Goal: Task Accomplishment & Management: Use online tool/utility

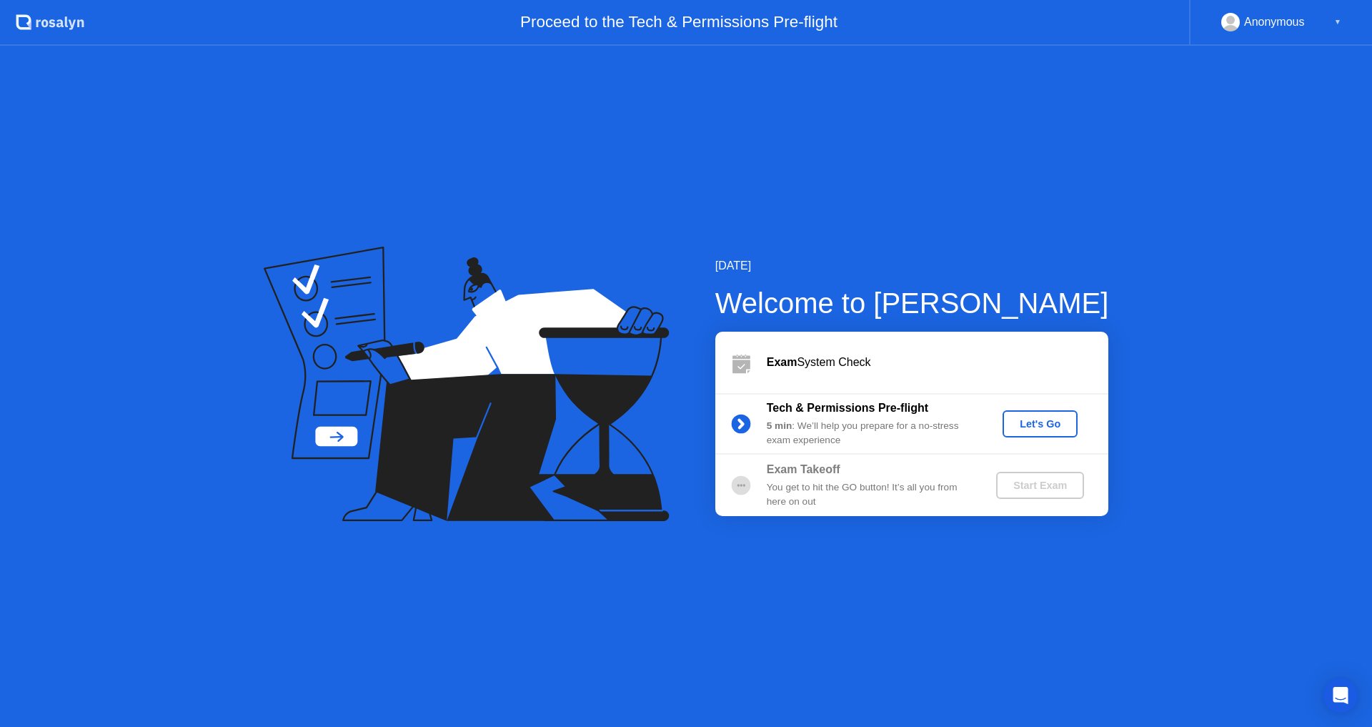
click at [1039, 423] on div "Let's Go" at bounding box center [1040, 423] width 64 height 11
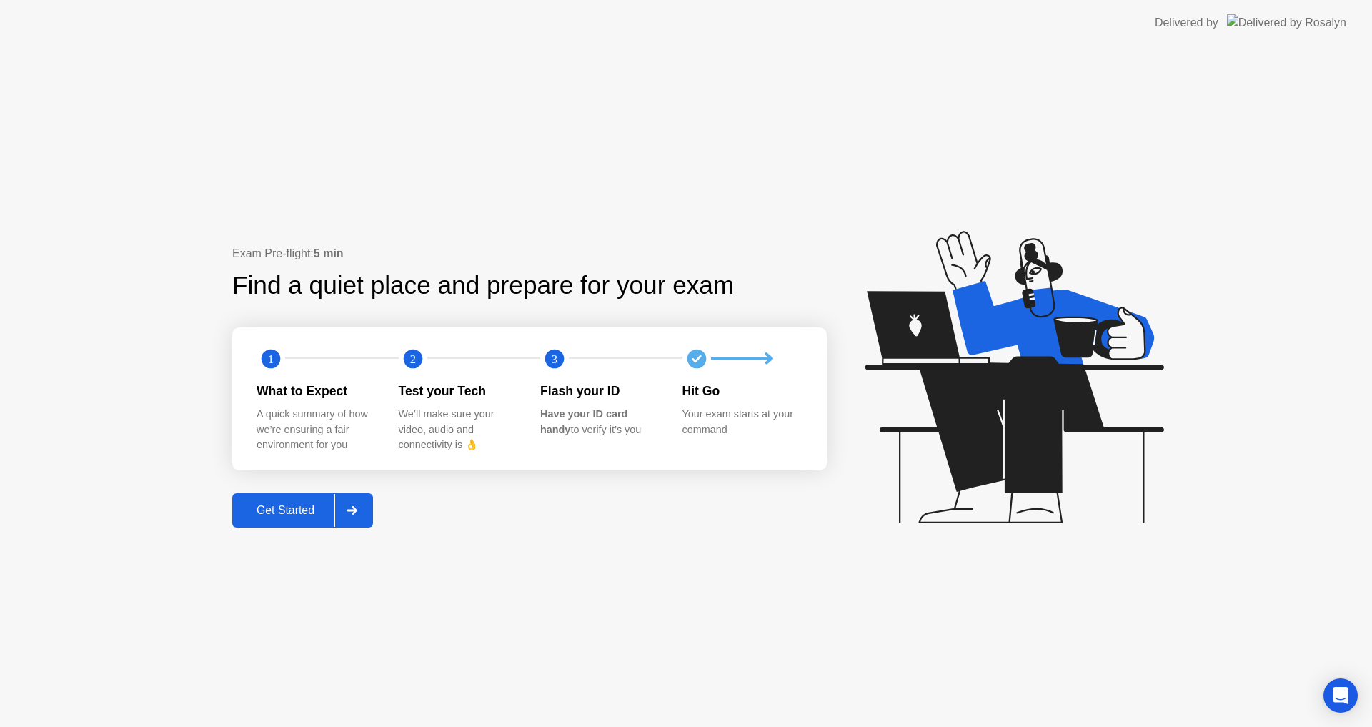
click at [307, 510] on div "Get Started" at bounding box center [286, 510] width 98 height 13
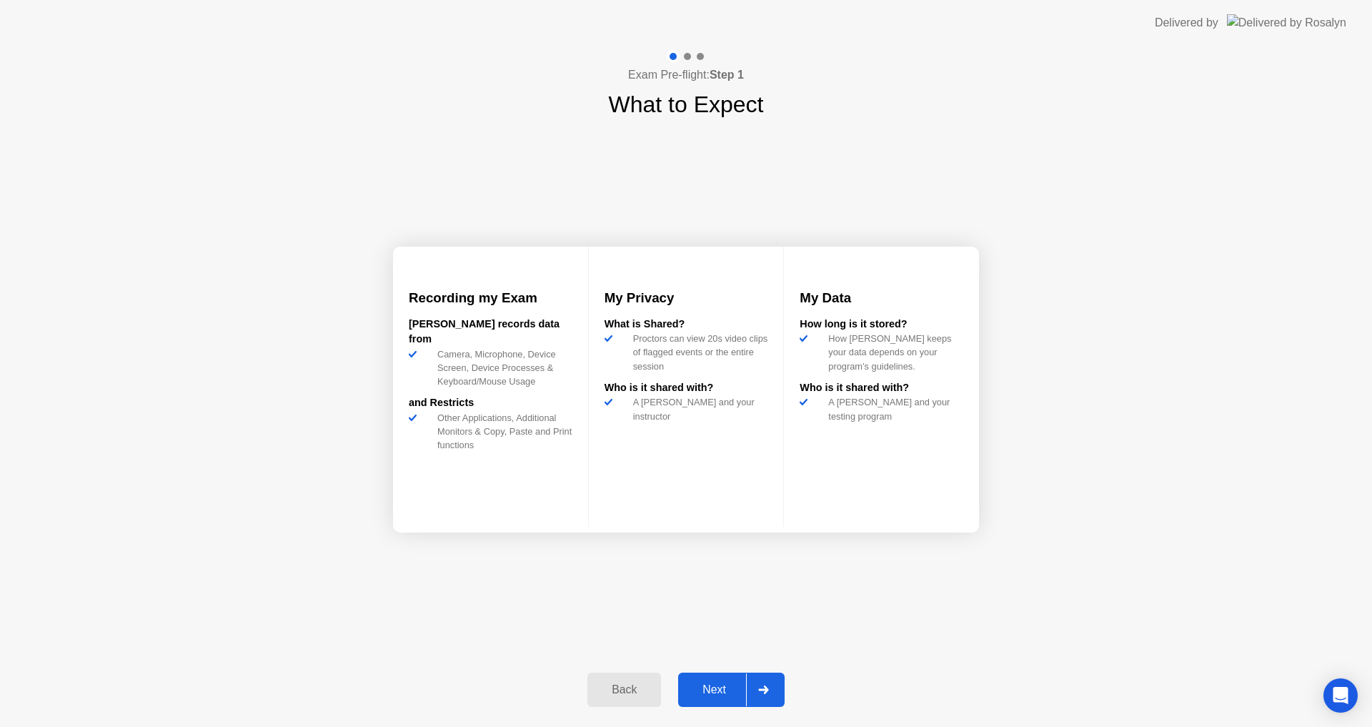
click at [729, 690] on div "Next" at bounding box center [714, 689] width 64 height 13
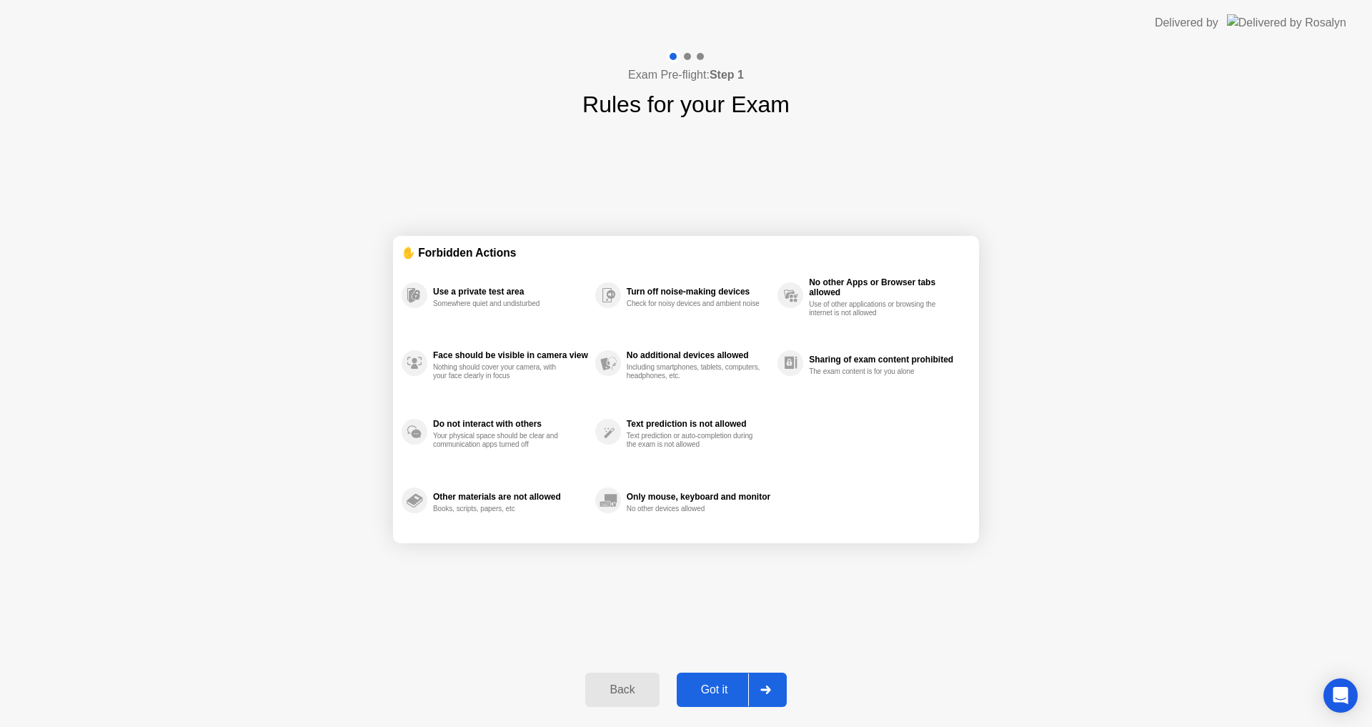
click at [730, 690] on div "Got it" at bounding box center [714, 689] width 67 height 13
select select "**********"
select select "*******"
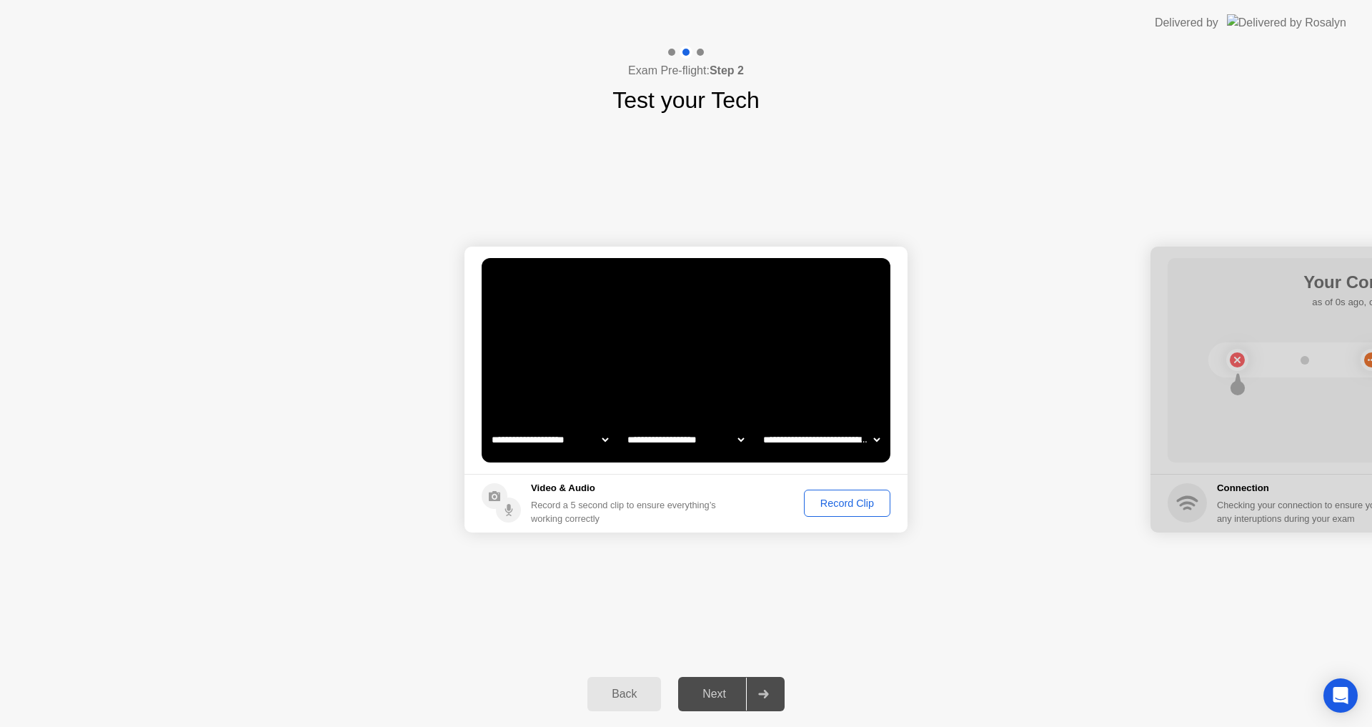
click at [722, 689] on div "Next" at bounding box center [714, 693] width 64 height 13
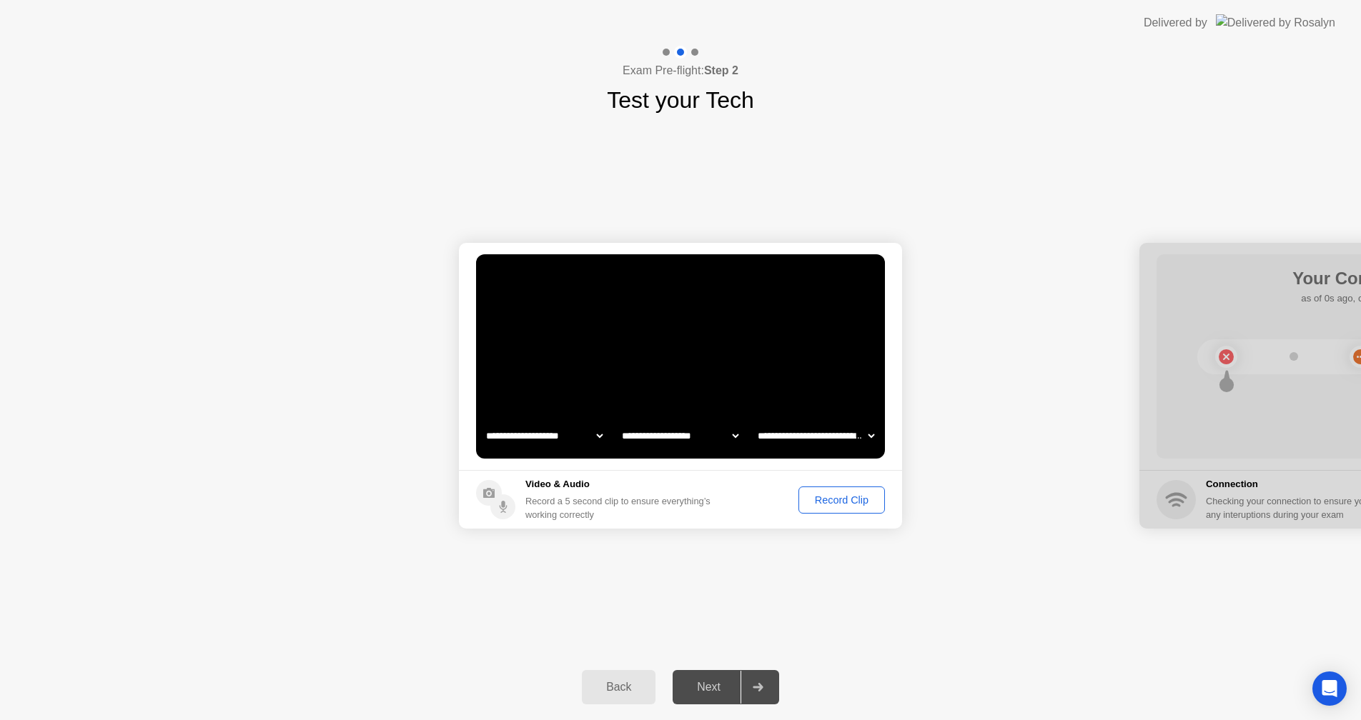
click at [856, 506] on div "Record Clip" at bounding box center [841, 500] width 76 height 11
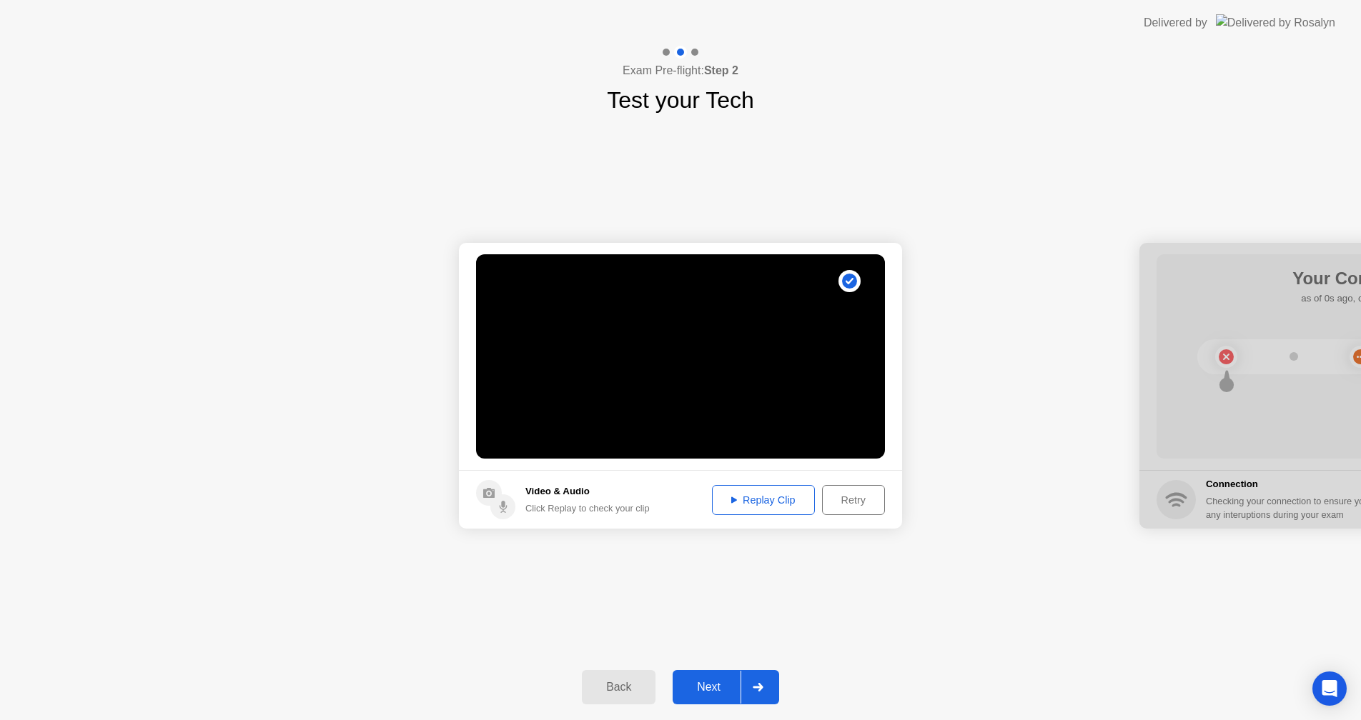
click at [719, 690] on div "Next" at bounding box center [709, 687] width 64 height 13
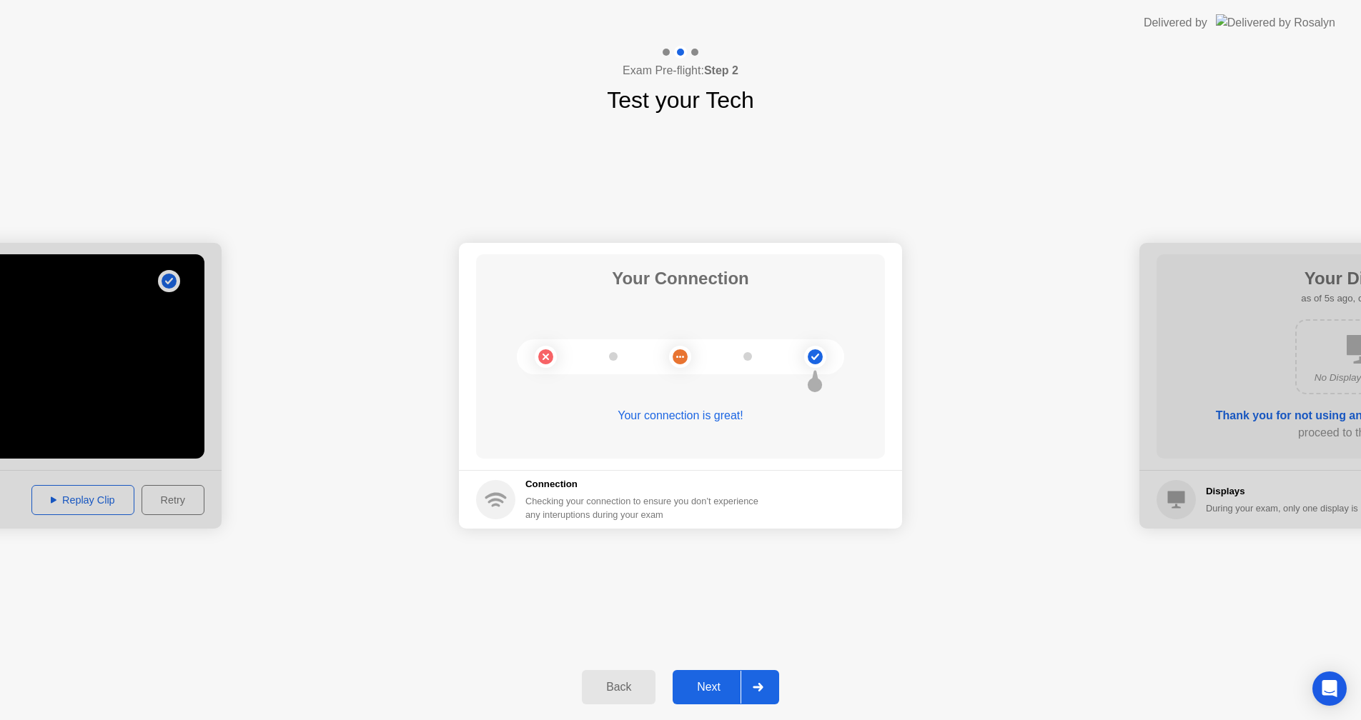
click at [705, 681] on div "Next" at bounding box center [709, 687] width 64 height 13
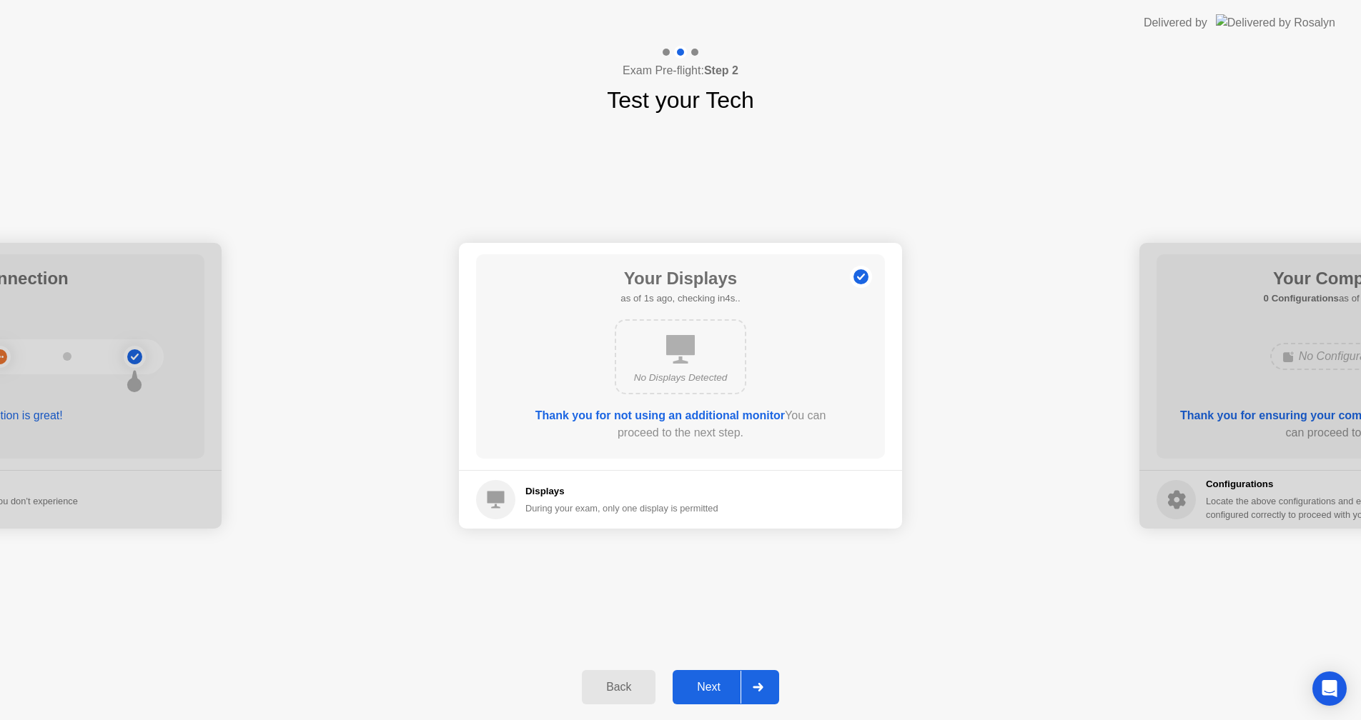
click at [717, 686] on div "Next" at bounding box center [709, 687] width 64 height 13
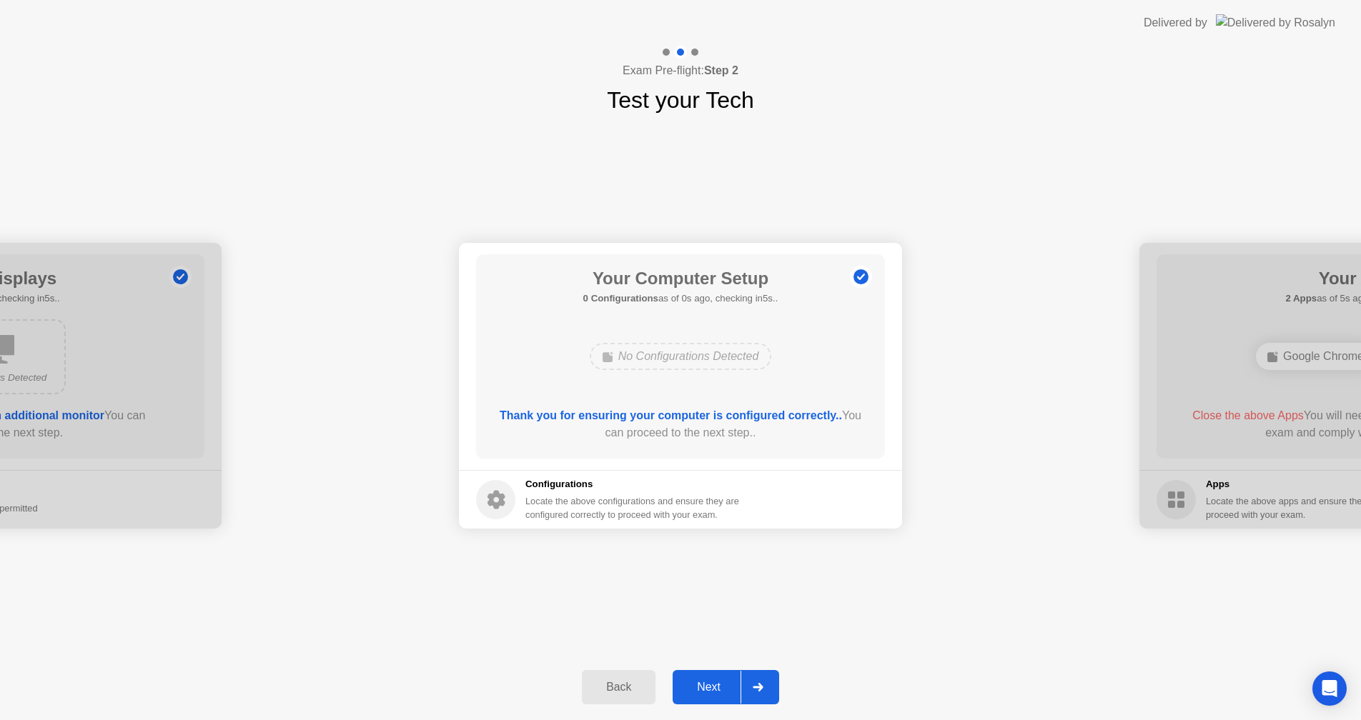
click at [717, 691] on div "Next" at bounding box center [709, 687] width 64 height 13
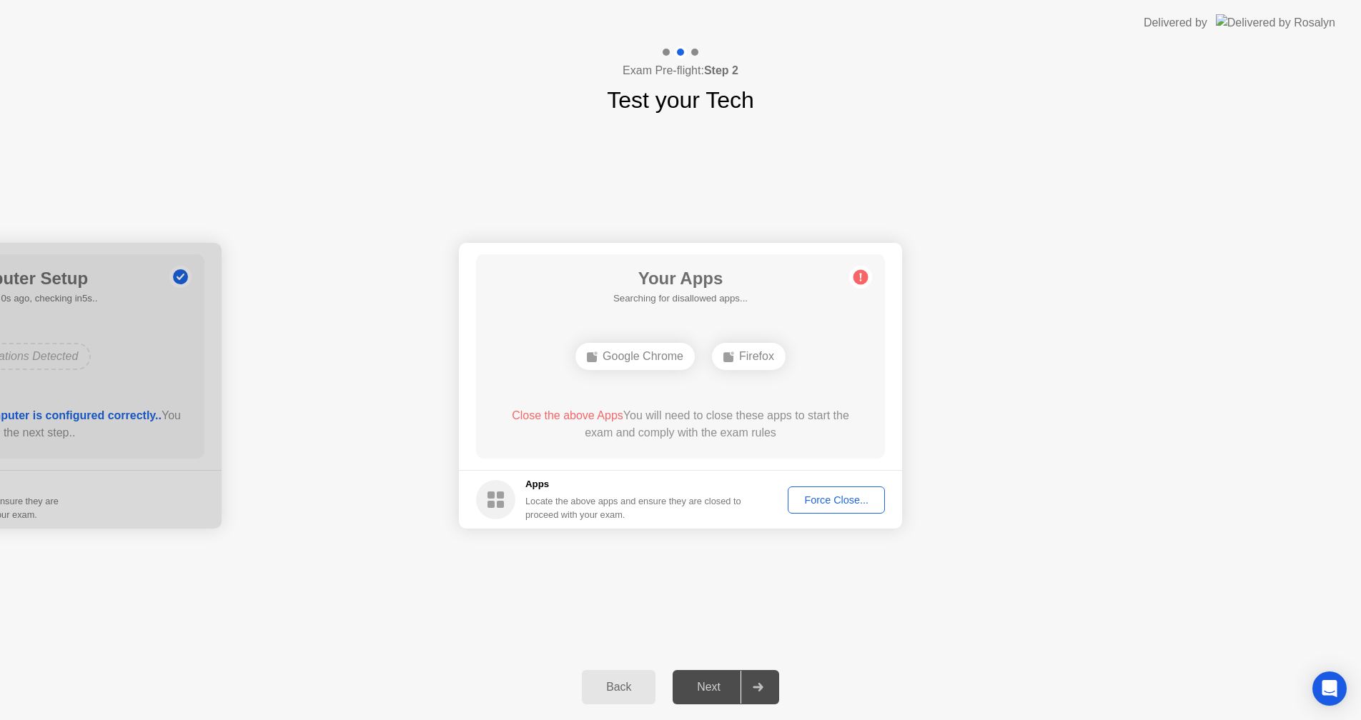
click at [737, 359] on div "Firefox" at bounding box center [749, 356] width 74 height 27
click at [828, 497] on div "Force Close..." at bounding box center [836, 500] width 87 height 11
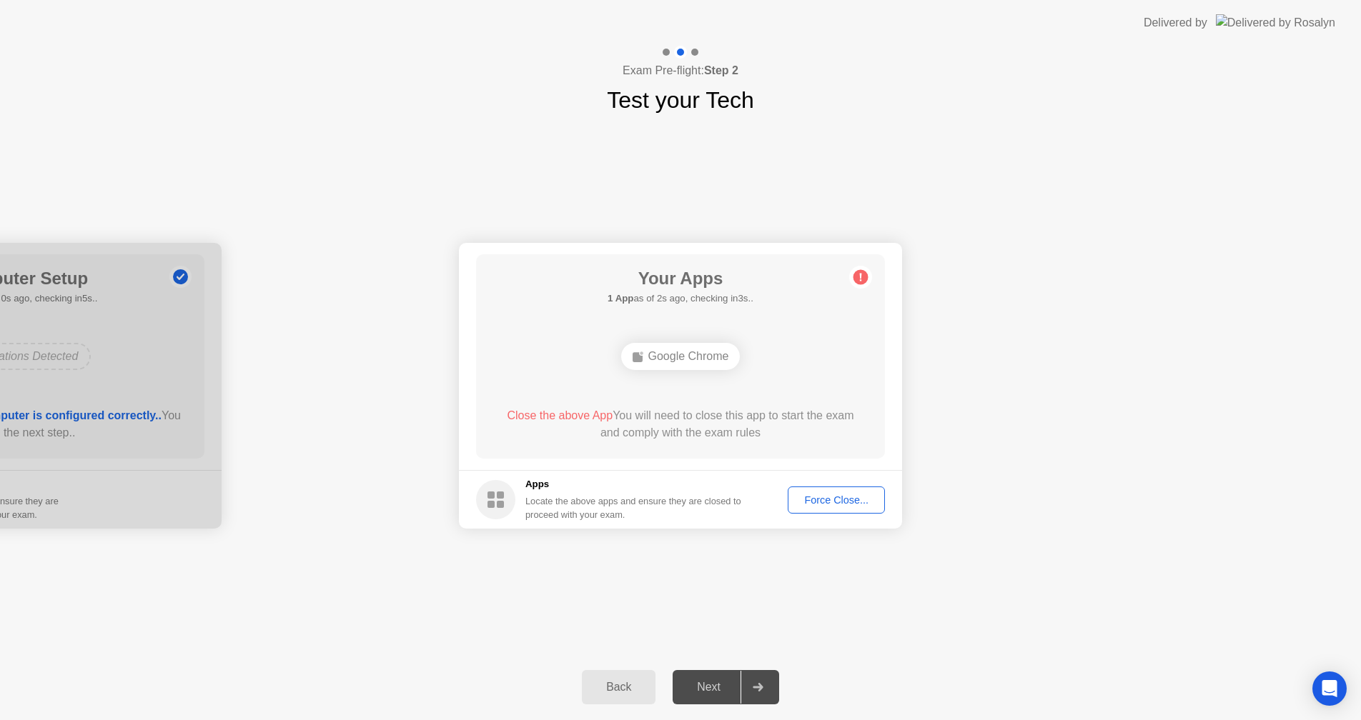
click at [696, 681] on div "Next" at bounding box center [709, 687] width 64 height 13
click at [490, 507] on circle at bounding box center [501, 502] width 39 height 39
click at [497, 510] on rect at bounding box center [496, 507] width 7 height 7
drag, startPoint x: 562, startPoint y: 478, endPoint x: 595, endPoint y: 417, distance: 69.7
click at [572, 463] on app-apps "Your Apps 1 App as of 1s ago, checking in4s.. Google Chrome Close the above App…" at bounding box center [686, 390] width 443 height 286
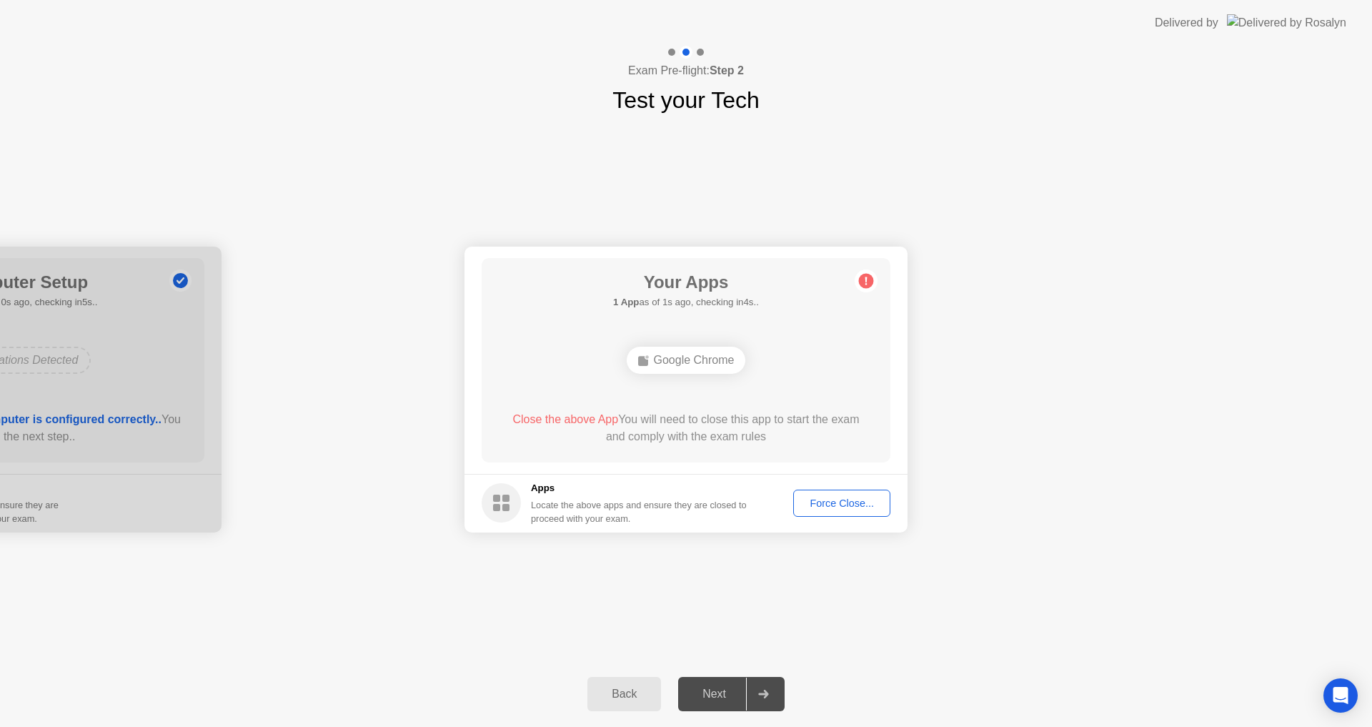
click at [595, 414] on span "Close the above App" at bounding box center [565, 419] width 106 height 12
click at [565, 417] on span "Close the above App" at bounding box center [565, 419] width 106 height 12
click at [571, 420] on span "Close the above App" at bounding box center [565, 419] width 106 height 12
click at [572, 420] on span "Close the above App" at bounding box center [565, 419] width 106 height 12
drag, startPoint x: 575, startPoint y: 422, endPoint x: 613, endPoint y: 435, distance: 40.7
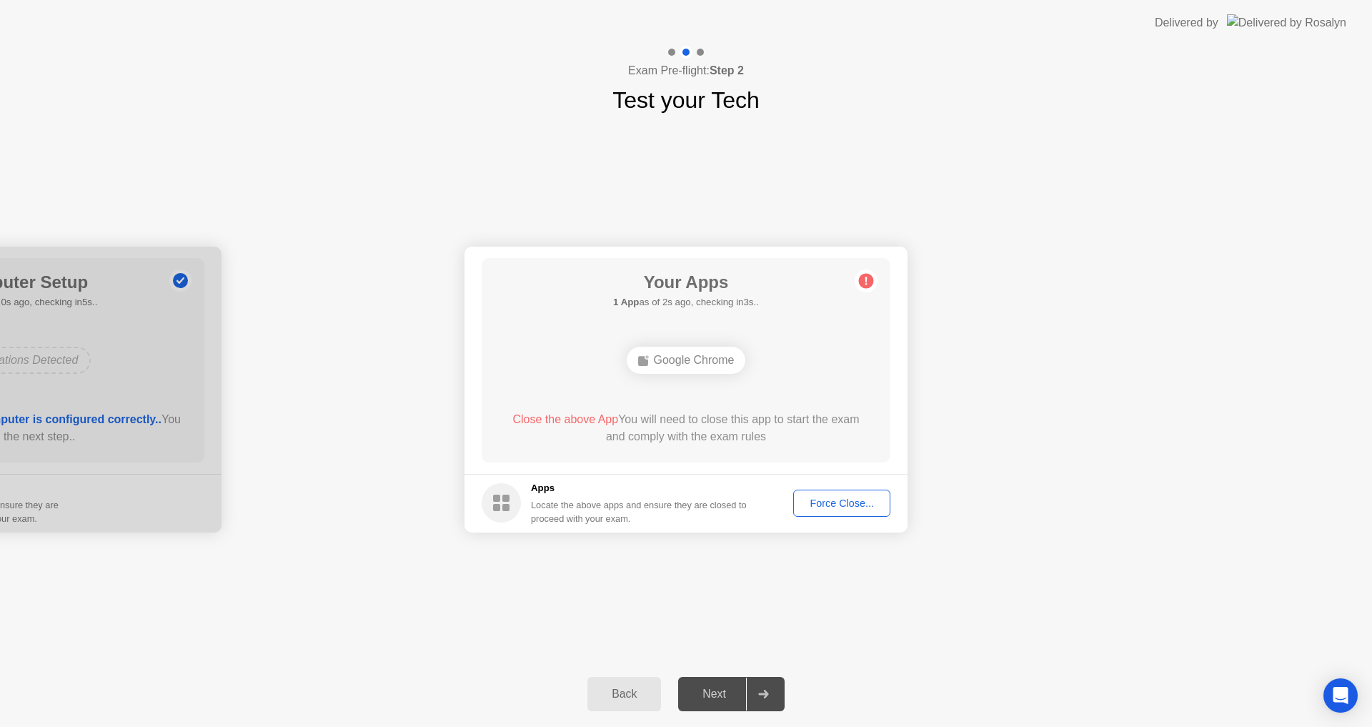
click at [576, 422] on span "Close the above App" at bounding box center [565, 419] width 106 height 12
click at [830, 498] on div "Force Close..." at bounding box center [841, 502] width 87 height 11
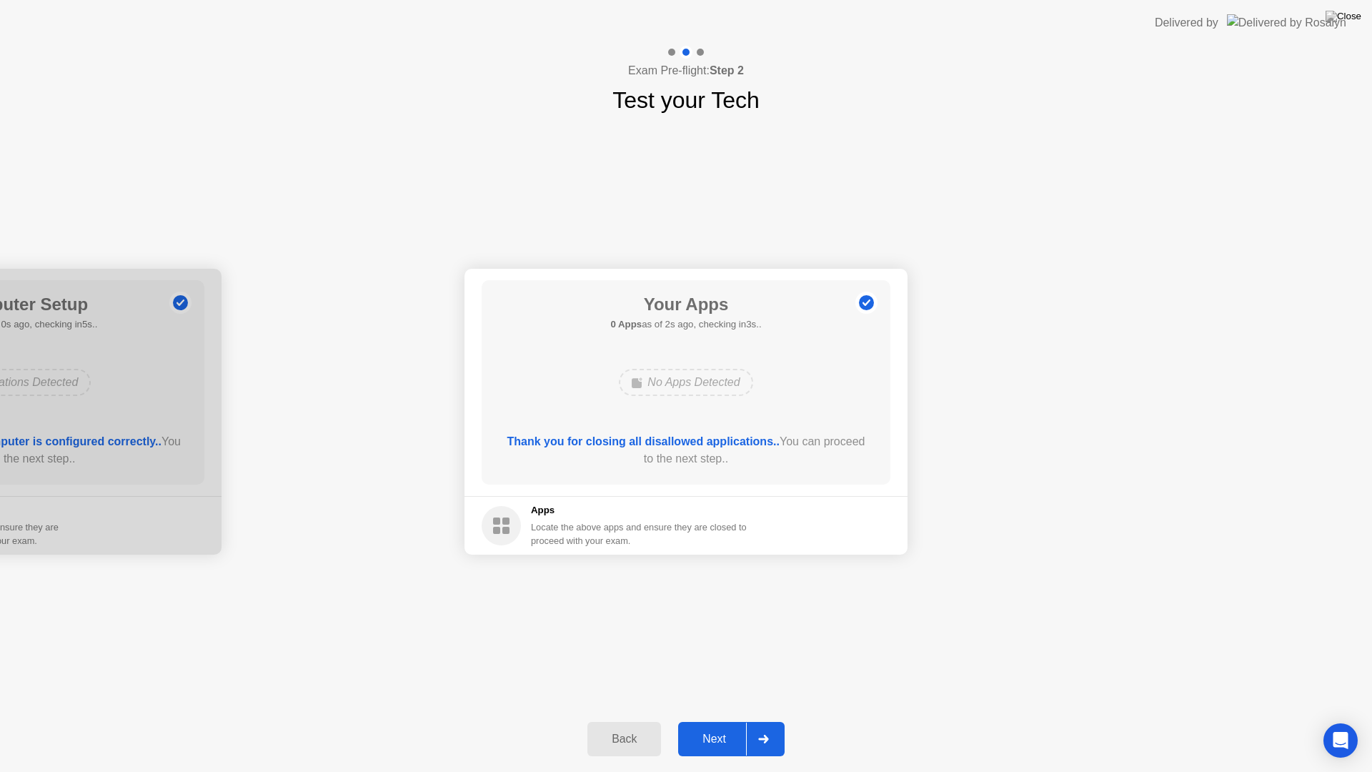
click at [722, 726] on div "Next" at bounding box center [714, 738] width 64 height 13
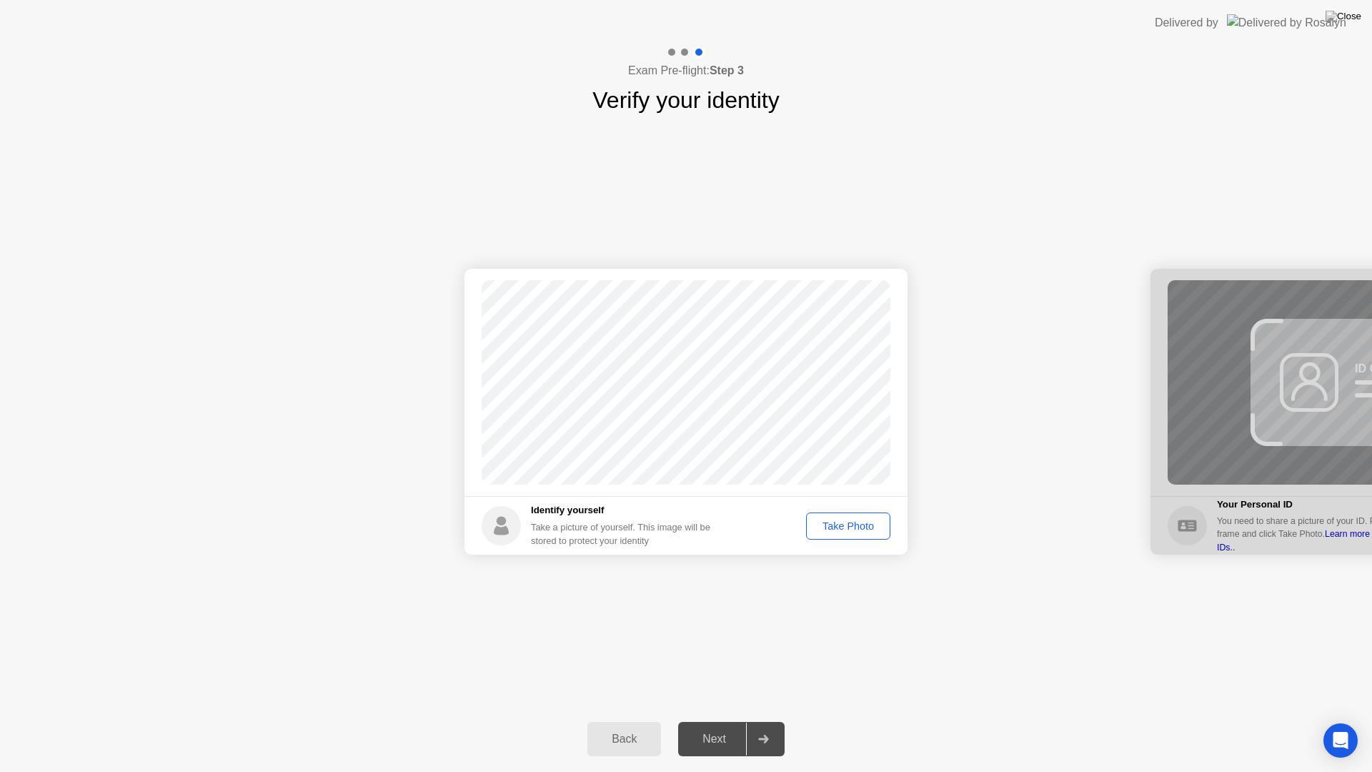
click at [840, 522] on div "Take Photo" at bounding box center [848, 525] width 74 height 11
click at [726, 726] on div "Next" at bounding box center [714, 738] width 64 height 13
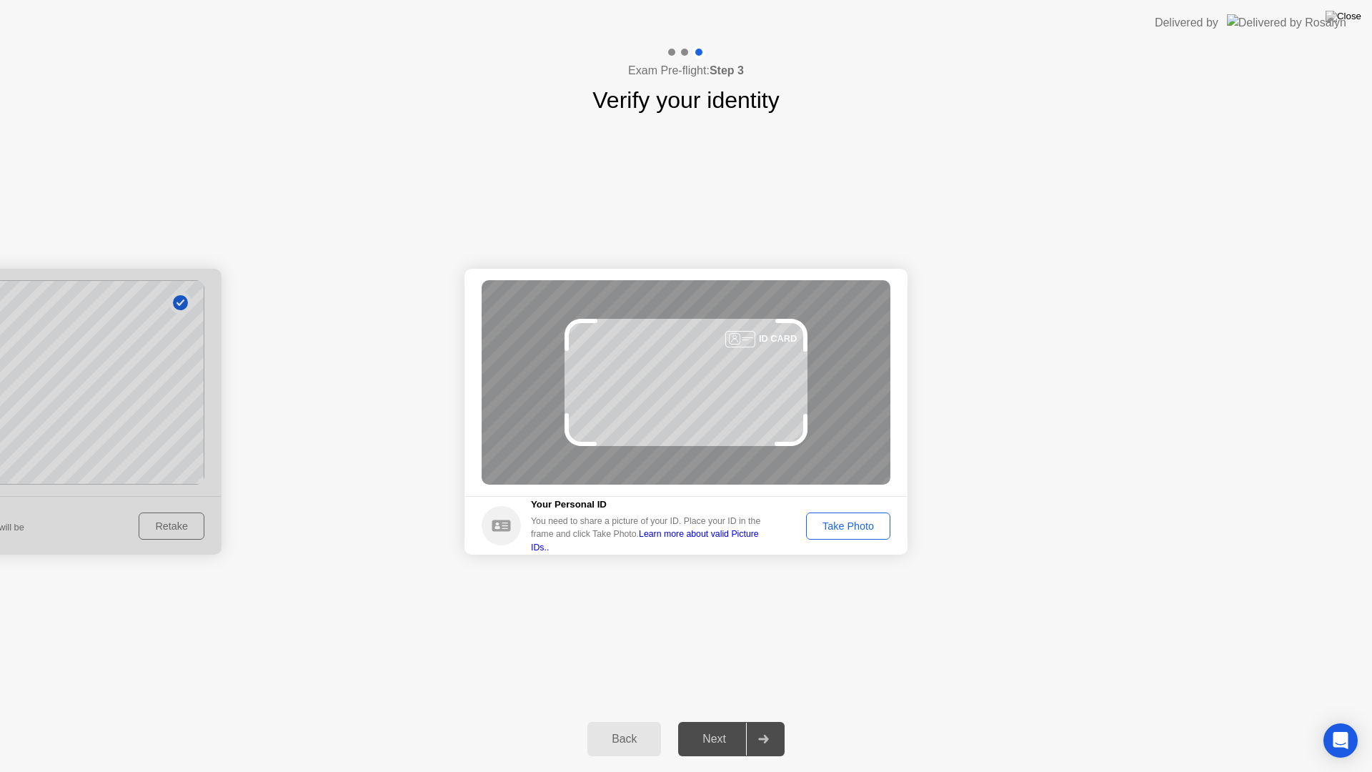
click at [853, 531] on div "Take Photo" at bounding box center [848, 525] width 74 height 11
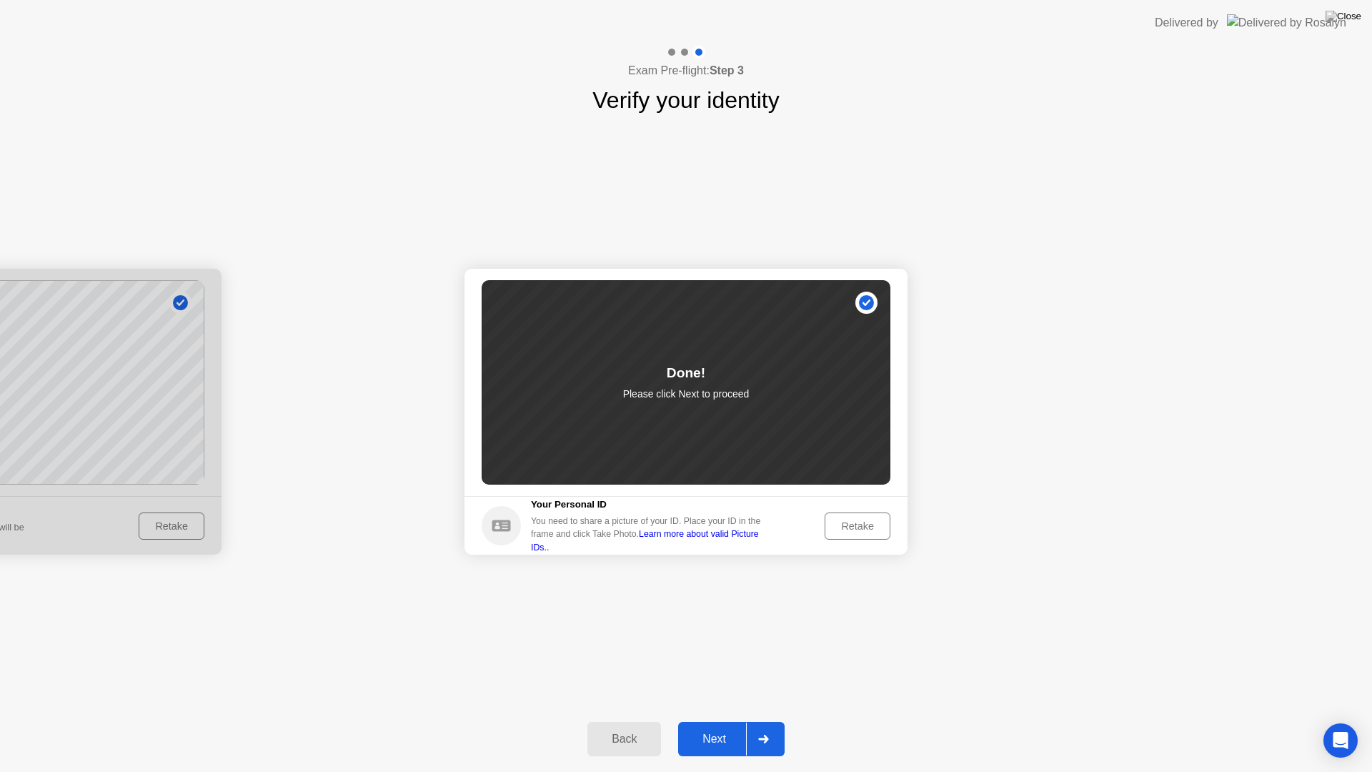
click at [720, 726] on div "Next" at bounding box center [714, 738] width 64 height 13
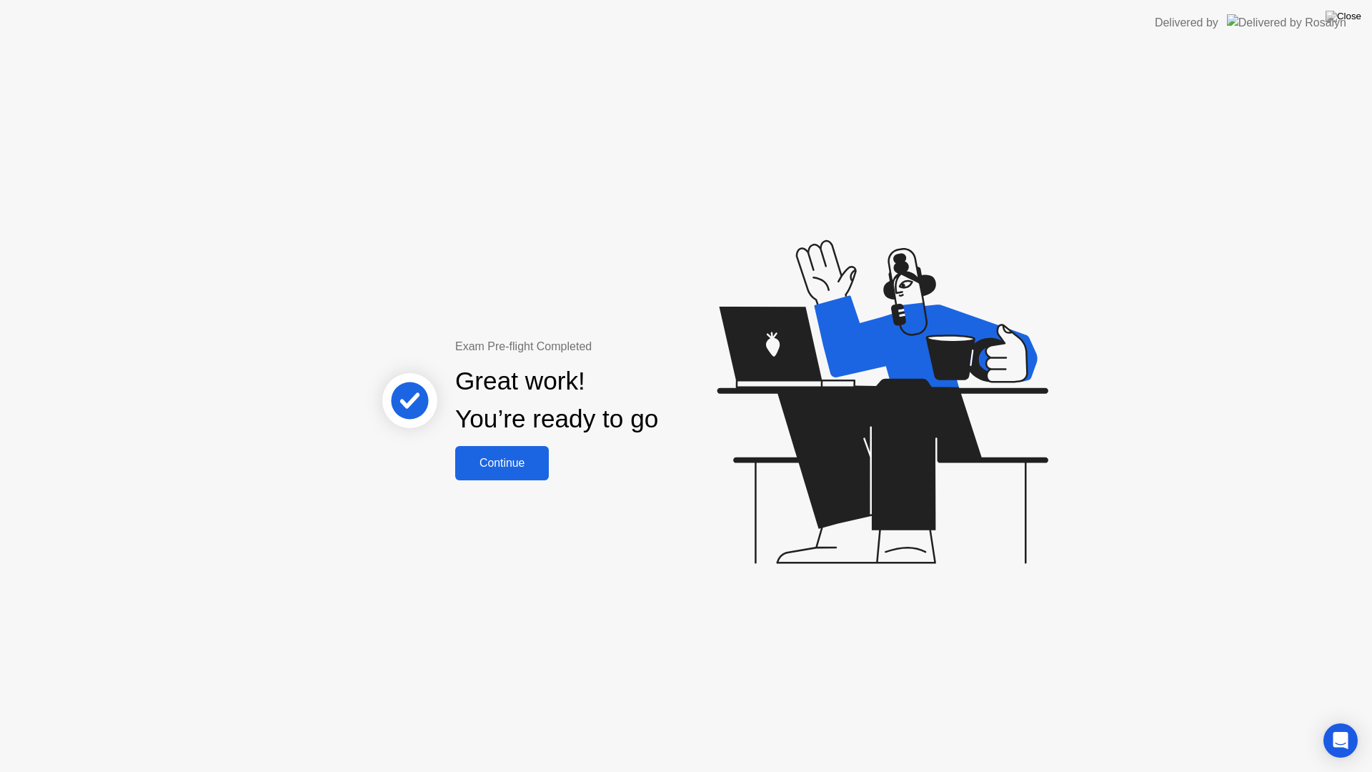
click at [519, 467] on div "Continue" at bounding box center [502, 463] width 85 height 13
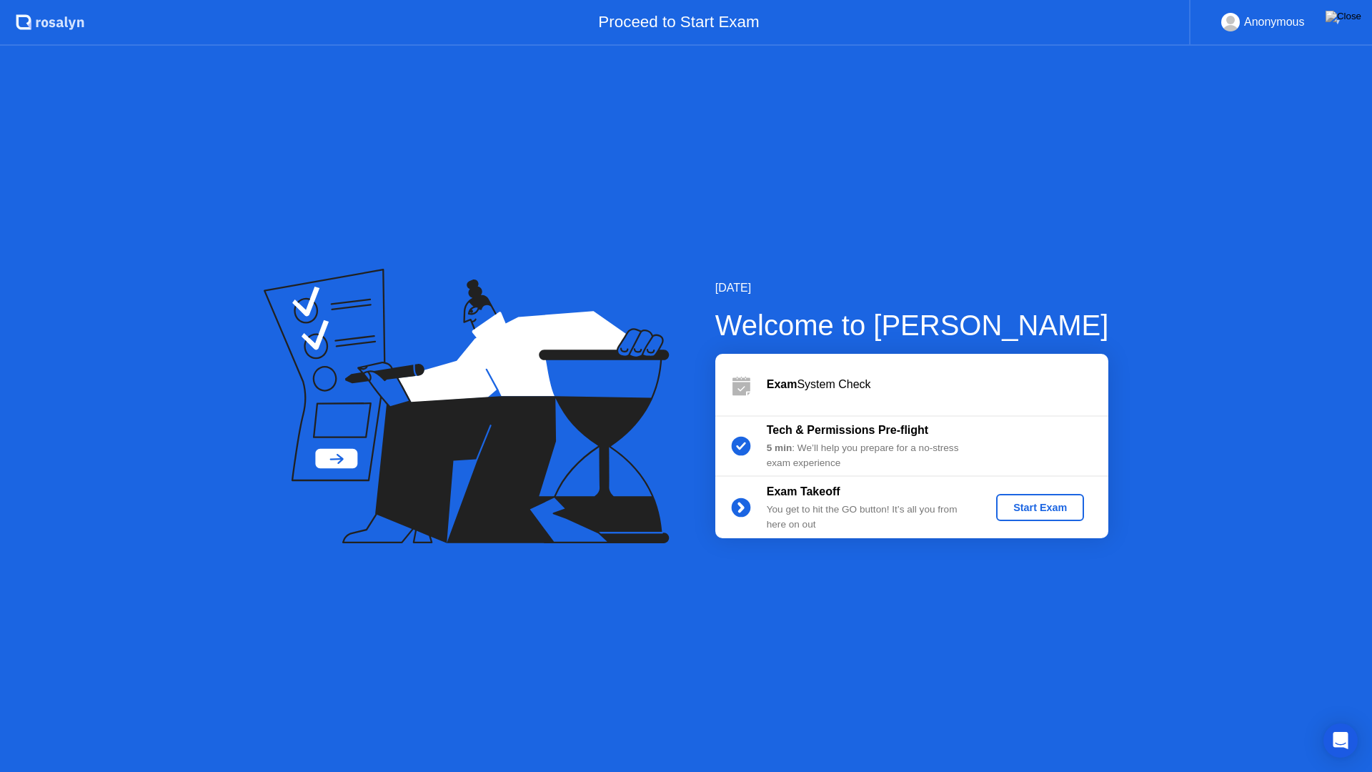
click at [1031, 505] on div "Start Exam" at bounding box center [1040, 507] width 76 height 11
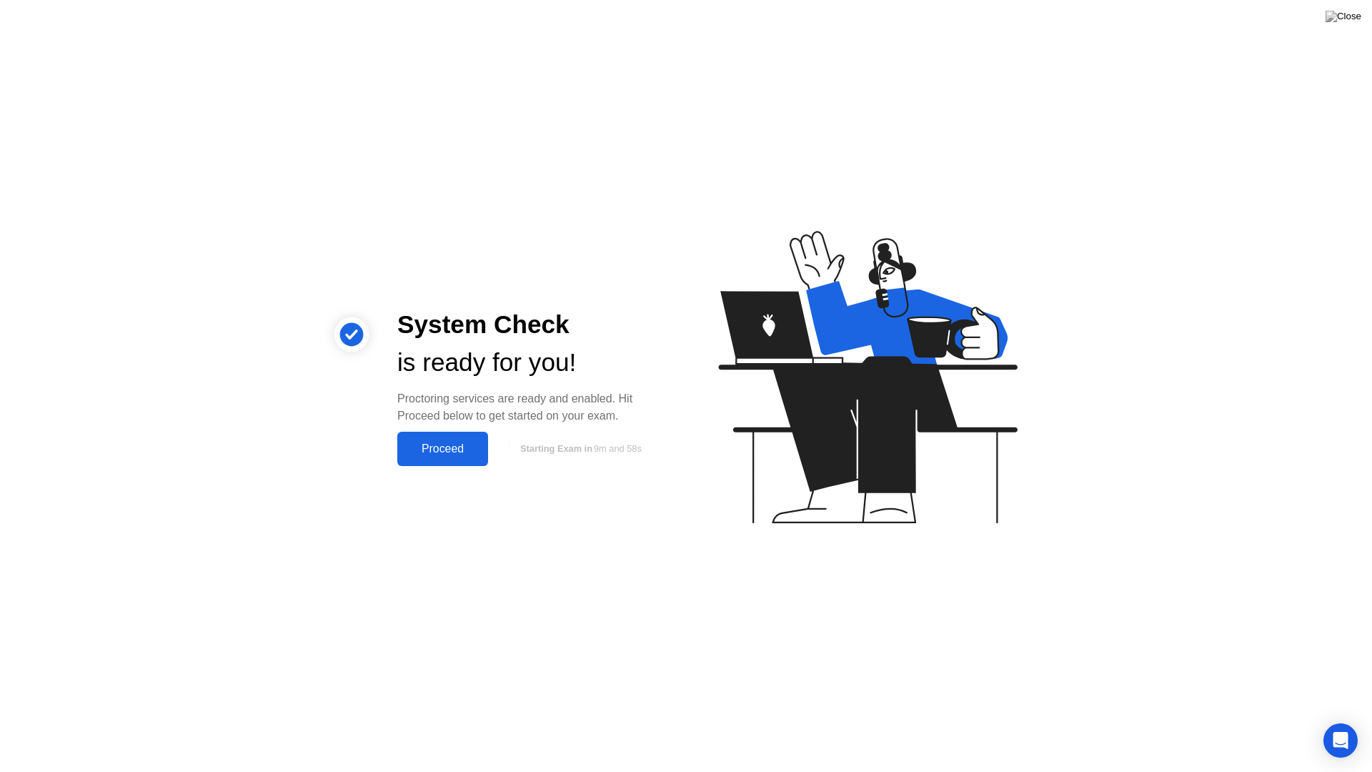
click at [459, 450] on div "Proceed" at bounding box center [443, 448] width 82 height 13
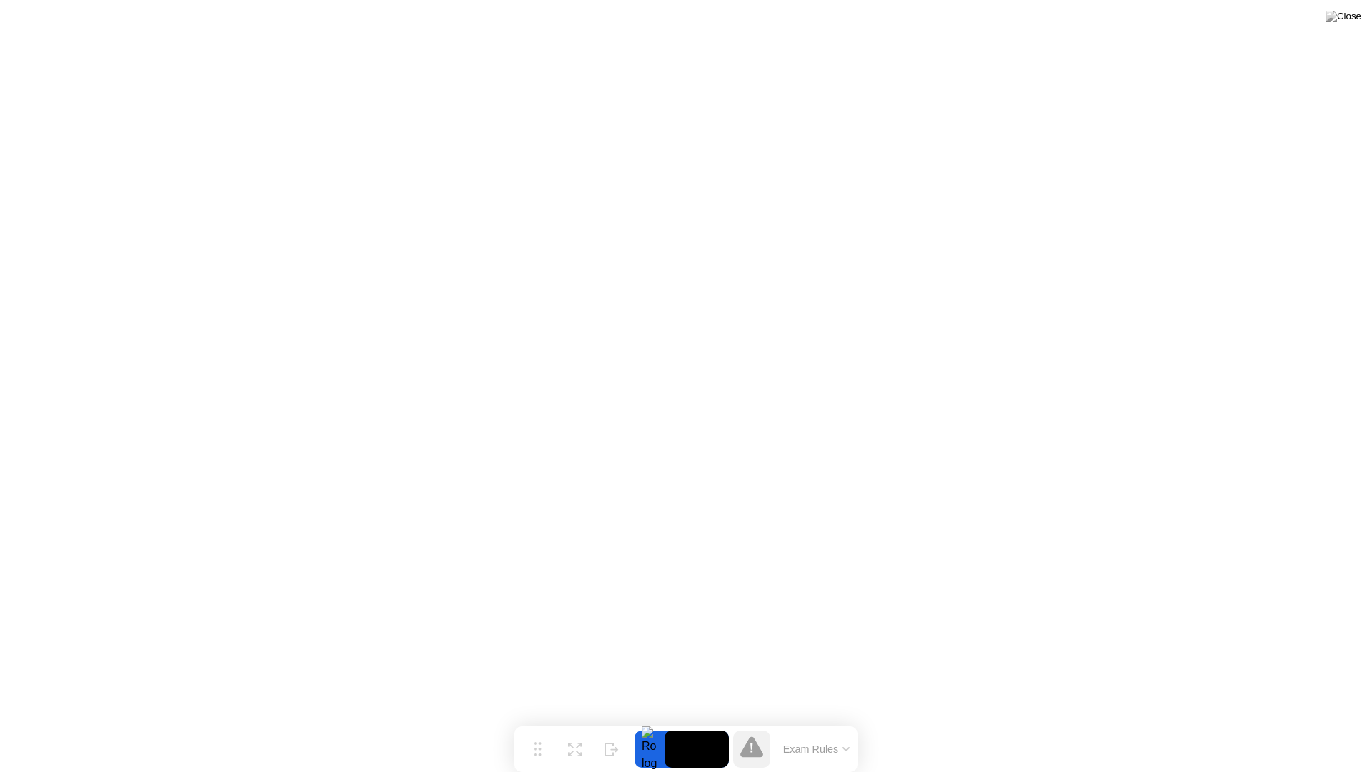
click at [820, 726] on button "Exam Rules" at bounding box center [817, 748] width 76 height 13
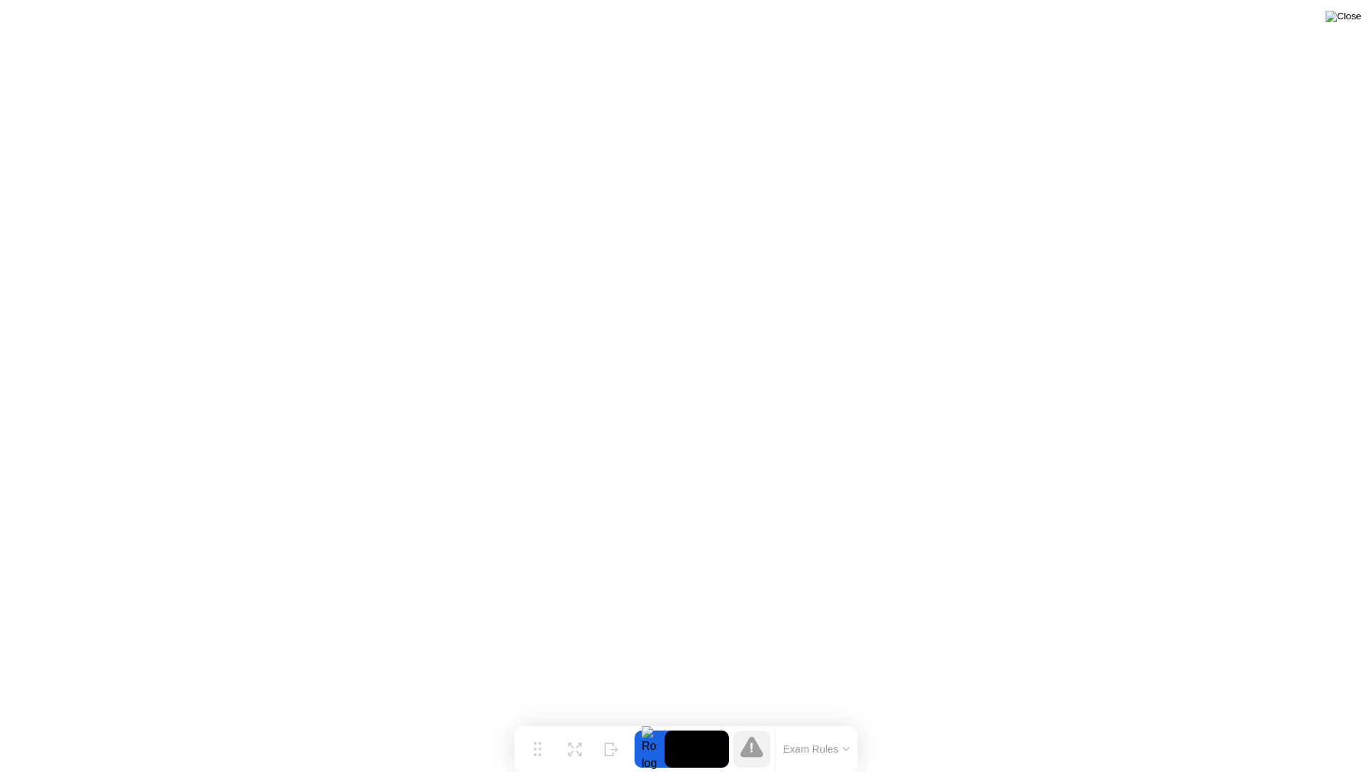
click at [1348, 20] on img at bounding box center [1344, 16] width 36 height 11
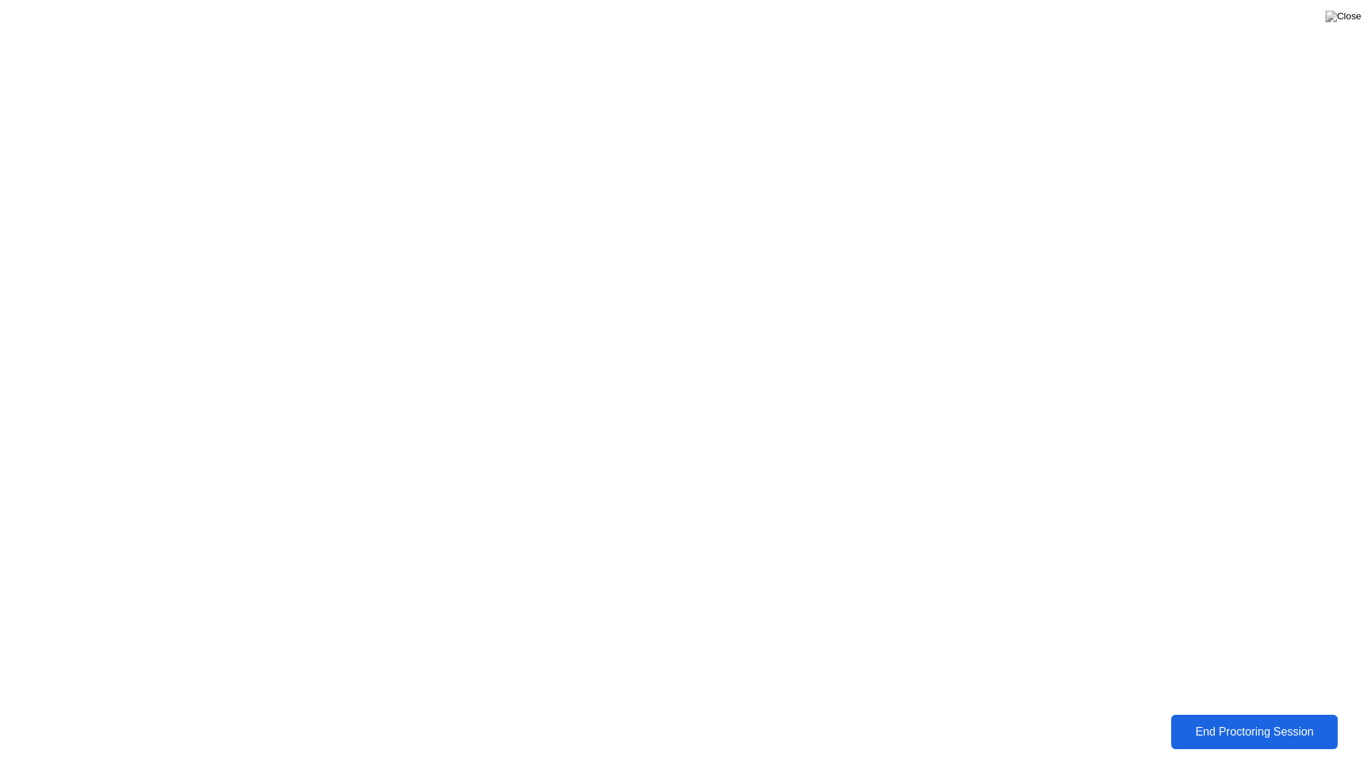
click at [1227, 726] on div "End Proctoring Session" at bounding box center [1254, 731] width 159 height 13
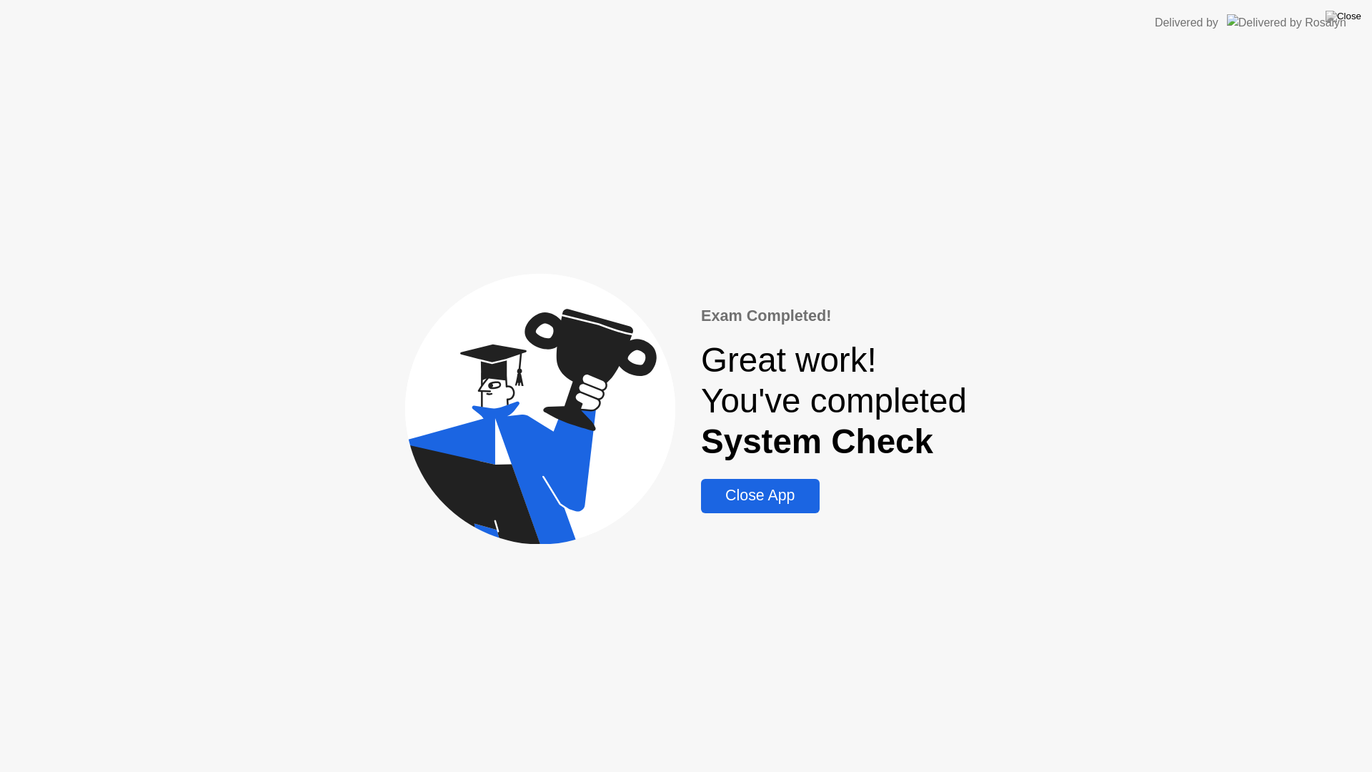
click at [764, 496] on div "Close App" at bounding box center [759, 496] width 109 height 18
